Goal: Task Accomplishment & Management: Manage account settings

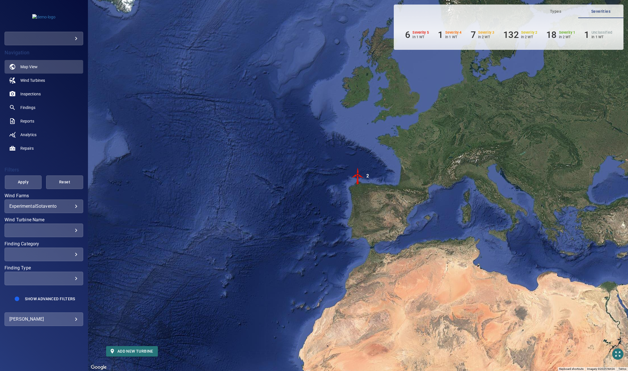
click at [66, 322] on body "**********" at bounding box center [314, 185] width 628 height 371
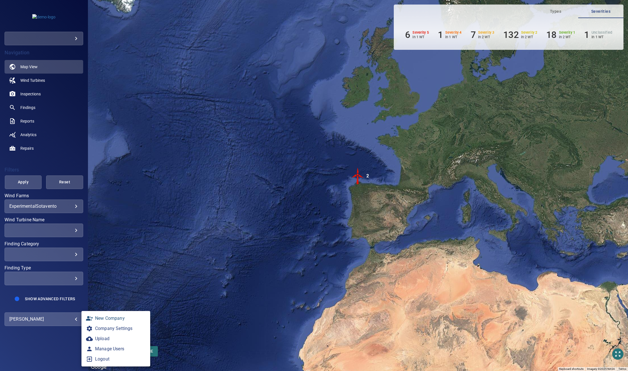
click at [103, 317] on link "New Company" at bounding box center [116, 318] width 69 height 10
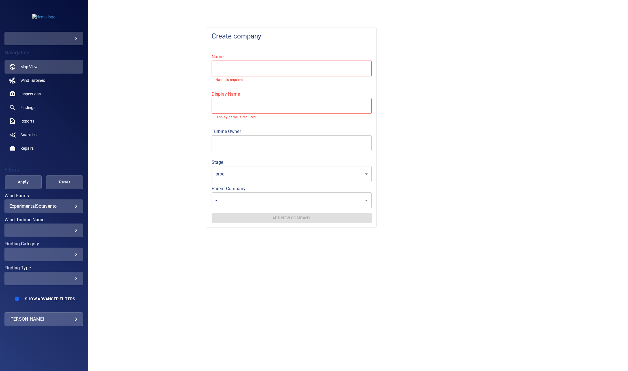
click at [249, 199] on body "**********" at bounding box center [314, 185] width 628 height 371
click at [176, 189] on div at bounding box center [314, 185] width 628 height 371
